Goal: Task Accomplishment & Management: Use online tool/utility

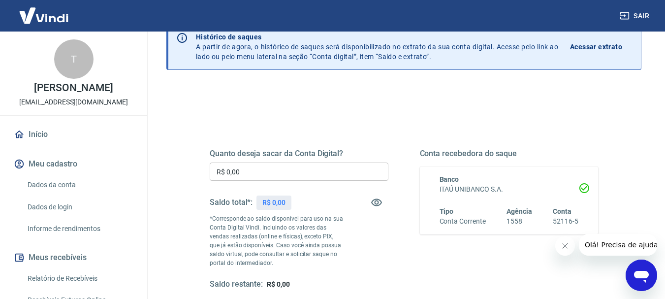
scroll to position [98, 0]
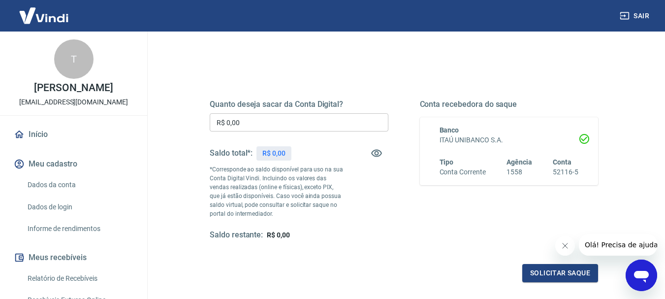
click at [411, 179] on div "Quanto deseja sacar da Conta Digital? R$ 0,00 ​ Saldo total*: R$ 0,00 *Correspo…" at bounding box center [404, 169] width 388 height 141
